Goal: Check status: Check status

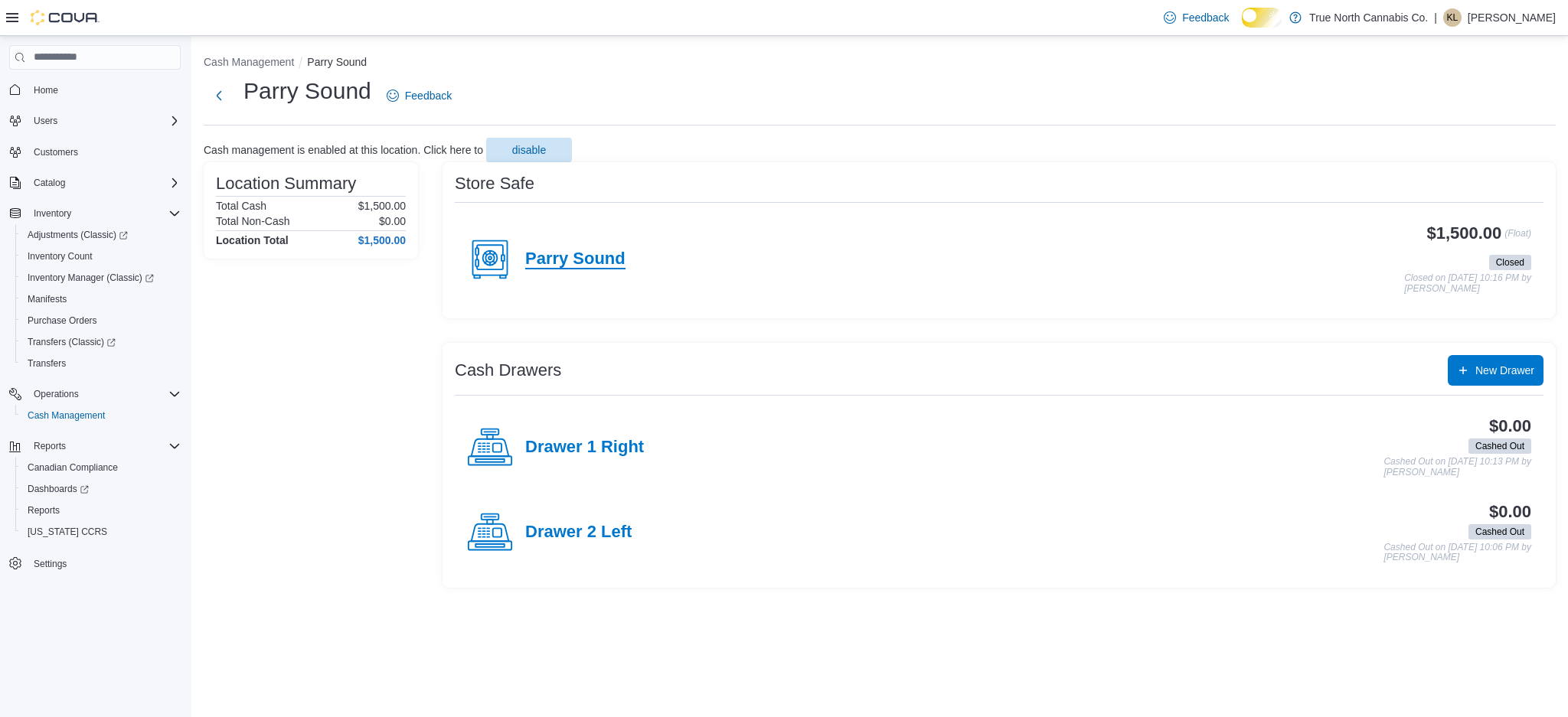
click at [620, 269] on h4 "Parry Sound" at bounding box center [575, 260] width 101 height 20
